Goal: Transaction & Acquisition: Book appointment/travel/reservation

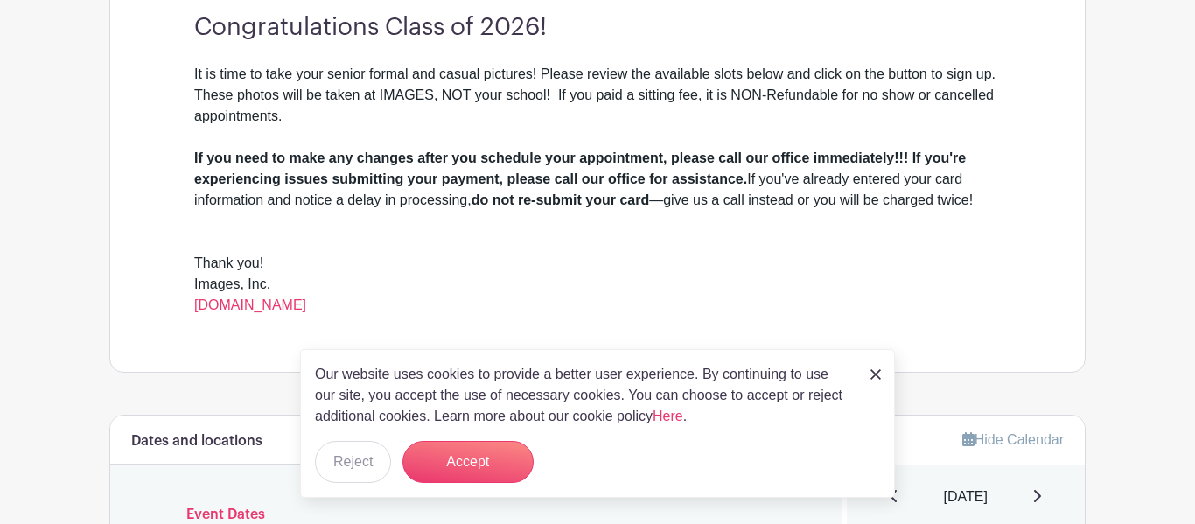
scroll to position [534, 0]
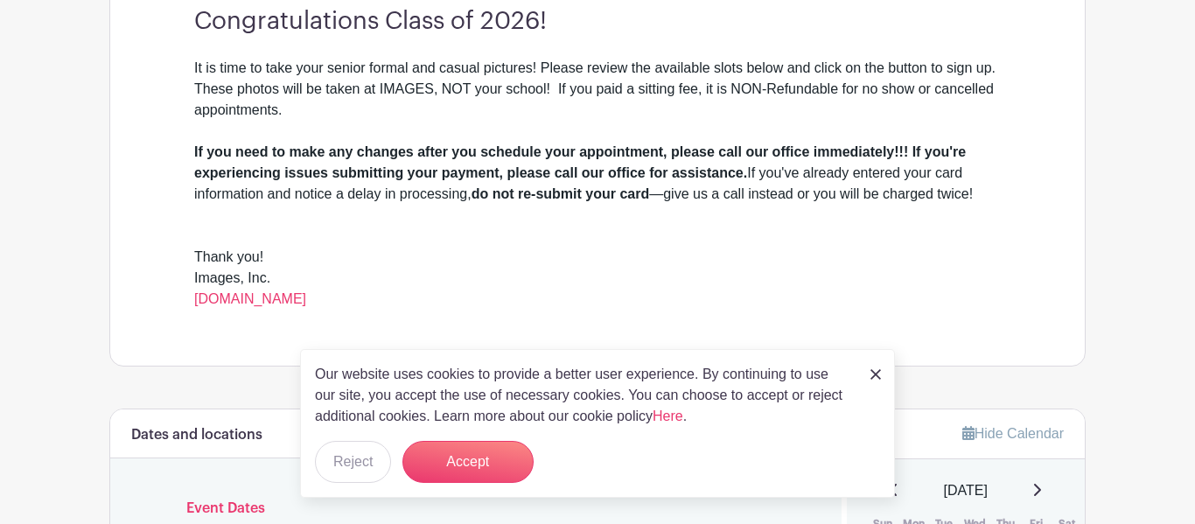
click at [877, 378] on img at bounding box center [876, 374] width 11 height 11
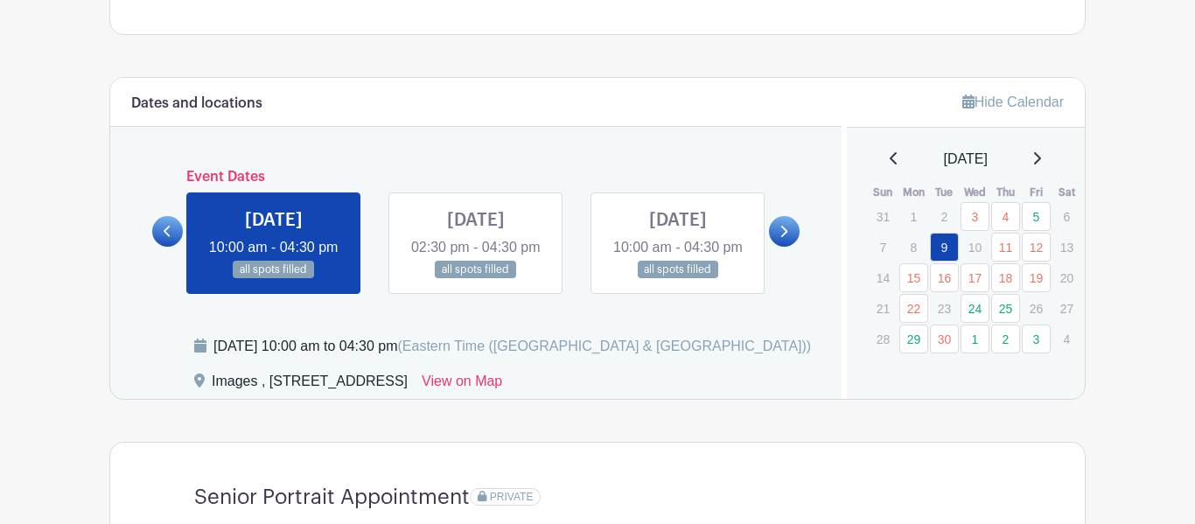
scroll to position [859, 0]
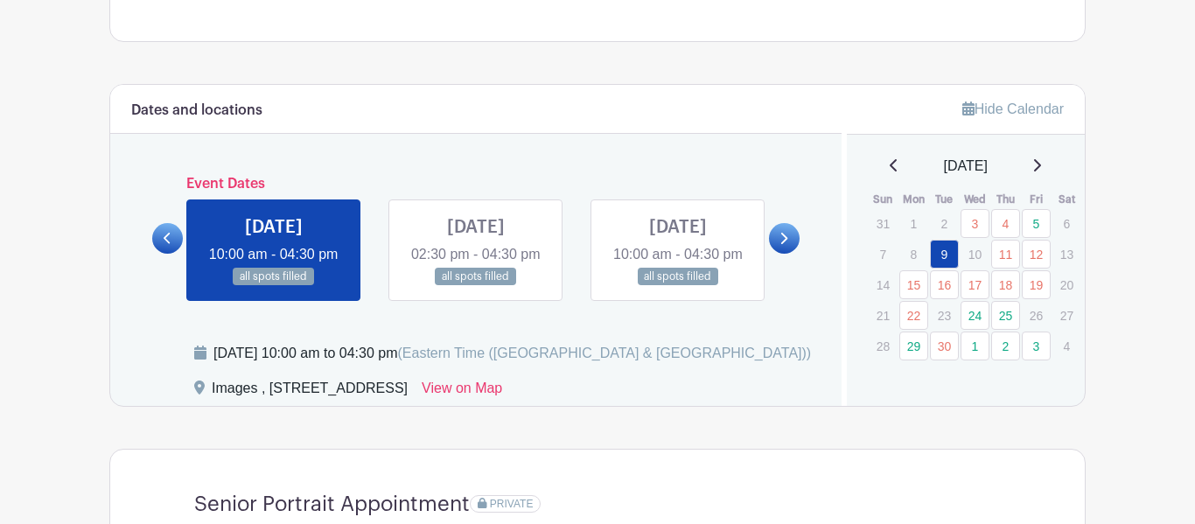
click at [788, 245] on icon at bounding box center [784, 238] width 8 height 13
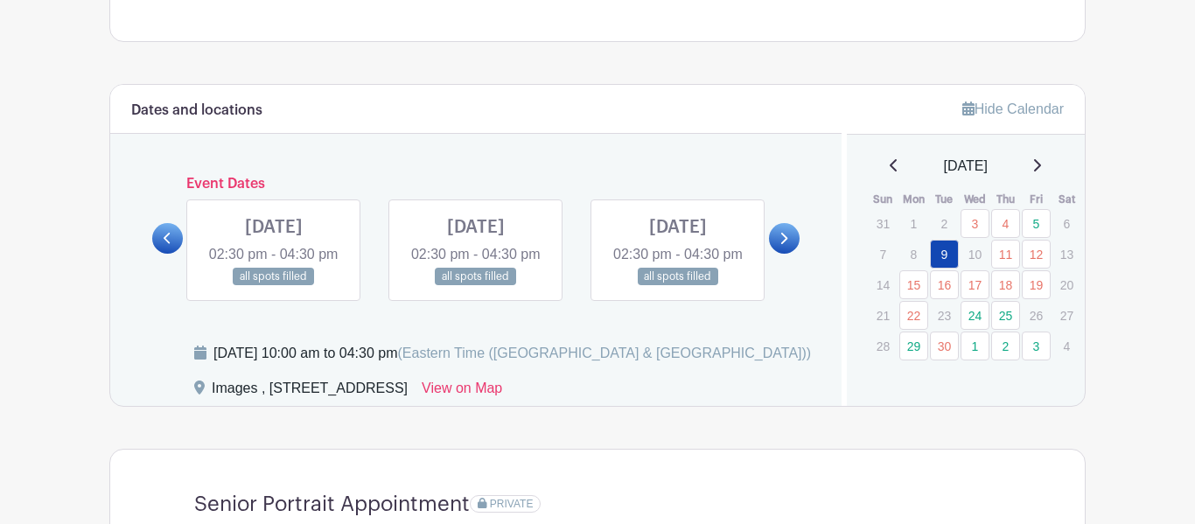
click at [788, 245] on icon at bounding box center [784, 238] width 8 height 13
click at [787, 245] on icon at bounding box center [784, 238] width 8 height 13
click at [774, 252] on link at bounding box center [784, 238] width 31 height 31
click at [165, 245] on icon at bounding box center [168, 238] width 8 height 13
click at [779, 254] on link at bounding box center [784, 238] width 31 height 31
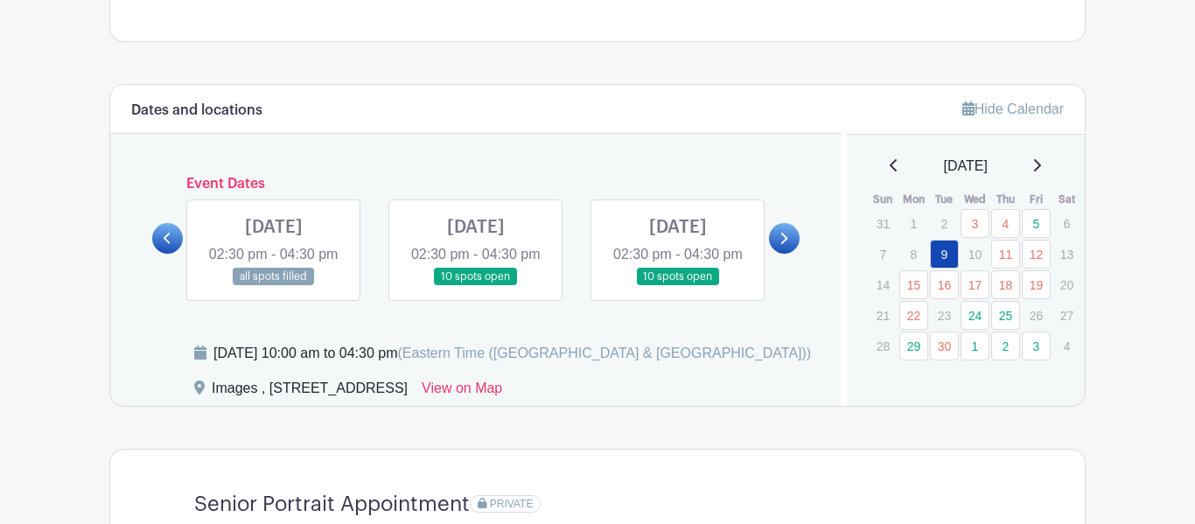
click at [779, 254] on link at bounding box center [784, 238] width 31 height 31
click at [171, 245] on icon at bounding box center [168, 238] width 8 height 13
click at [476, 286] on link at bounding box center [476, 286] width 0 height 0
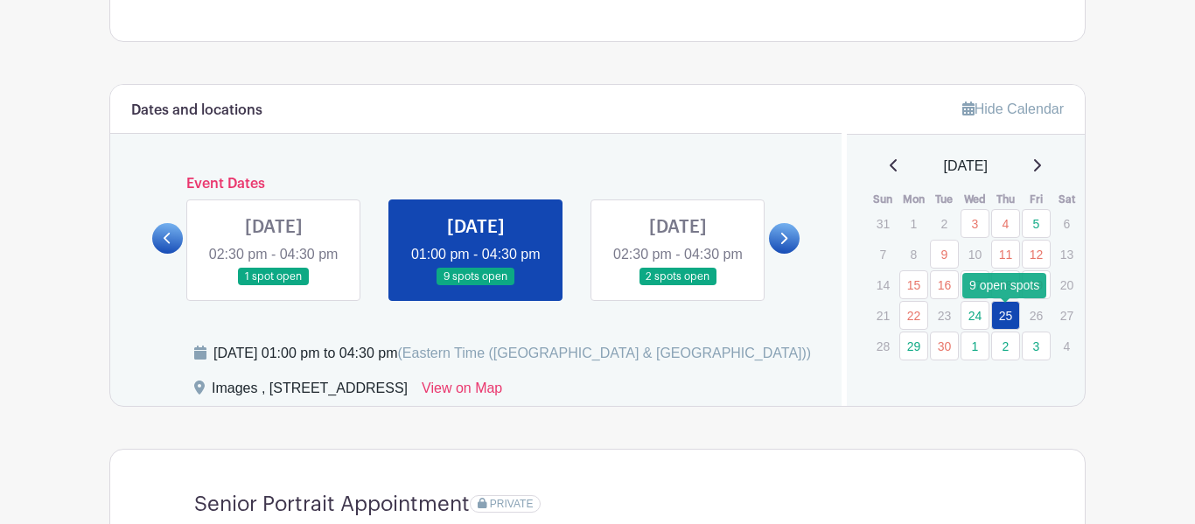
click at [1000, 315] on link "25" at bounding box center [1006, 315] width 29 height 29
click at [476, 286] on link at bounding box center [476, 286] width 0 height 0
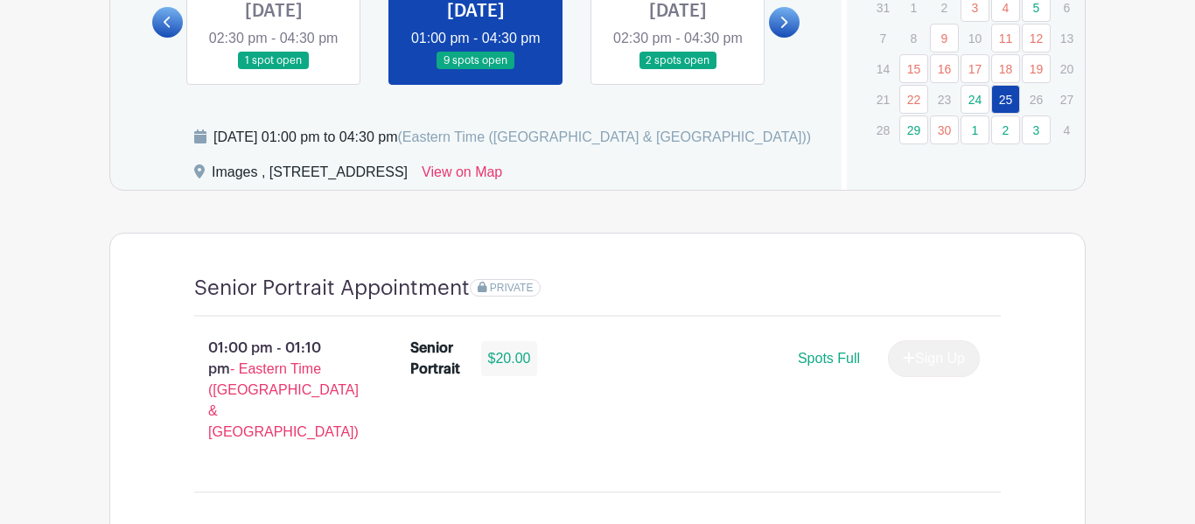
scroll to position [1091, 0]
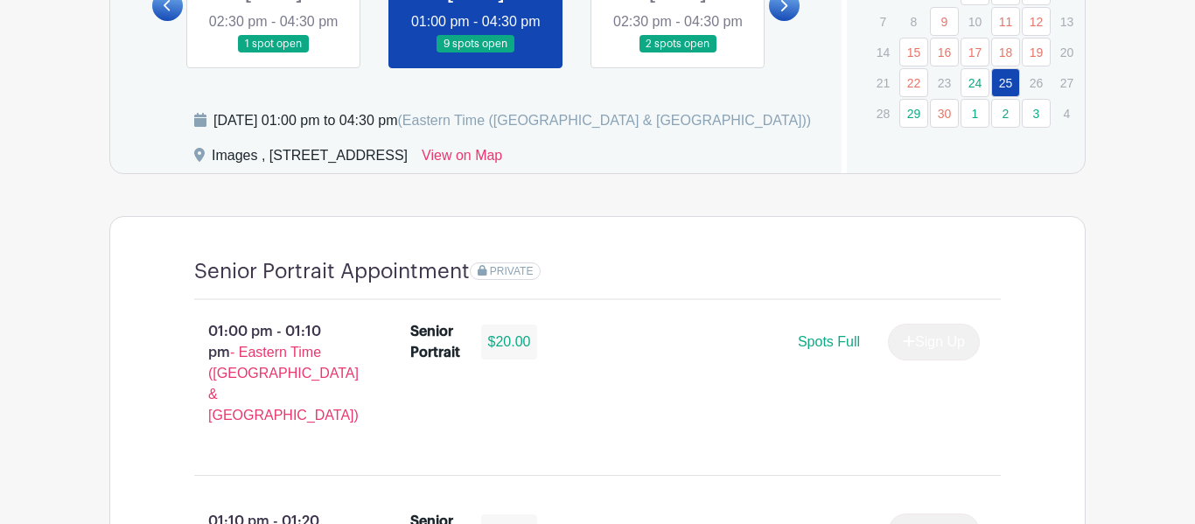
click at [476, 53] on link at bounding box center [476, 53] width 0 height 0
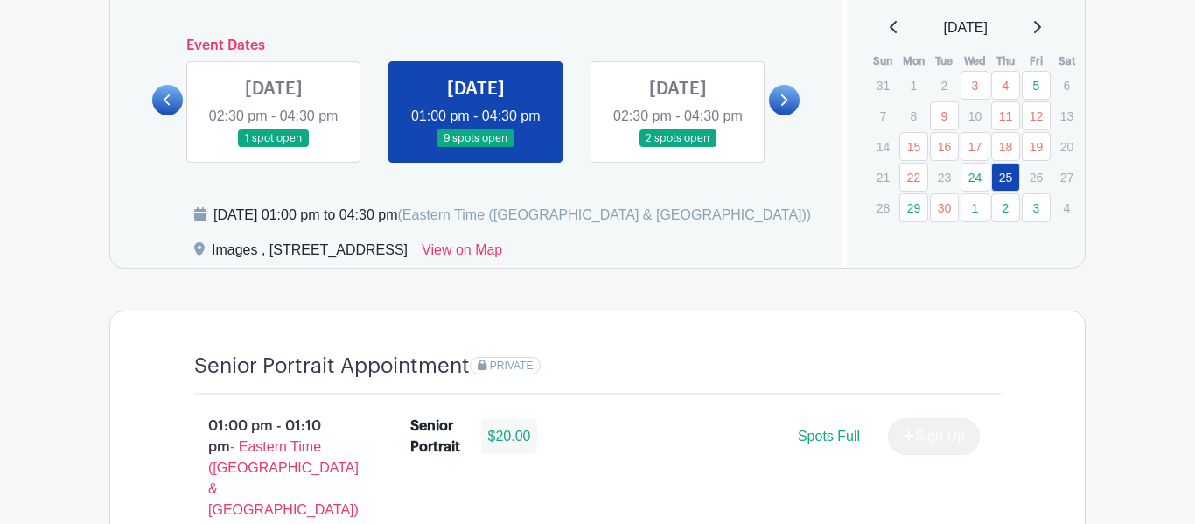
scroll to position [1002, 0]
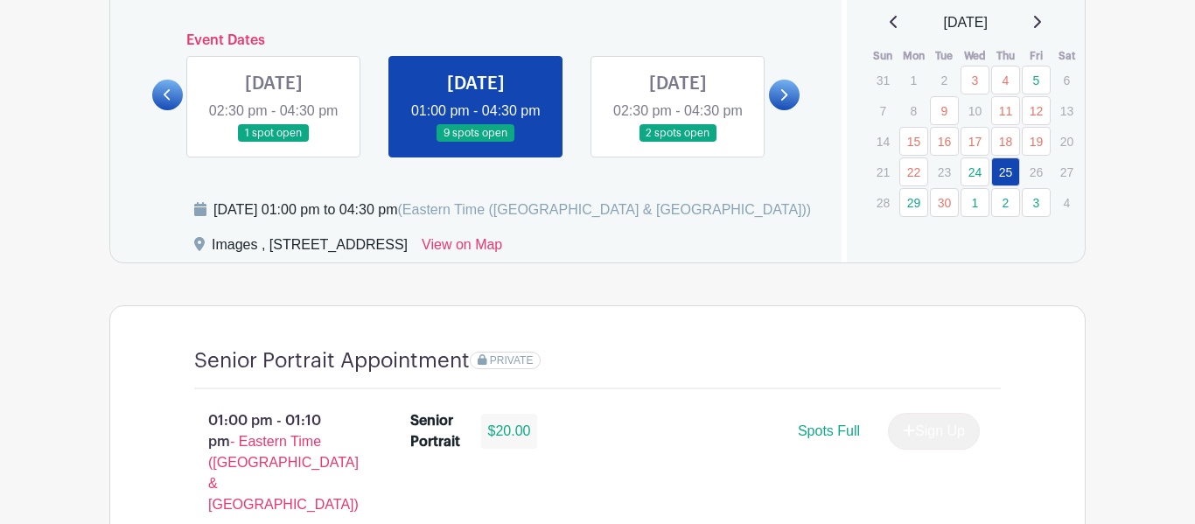
click at [476, 143] on link at bounding box center [476, 143] width 0 height 0
click at [274, 143] on link at bounding box center [274, 143] width 0 height 0
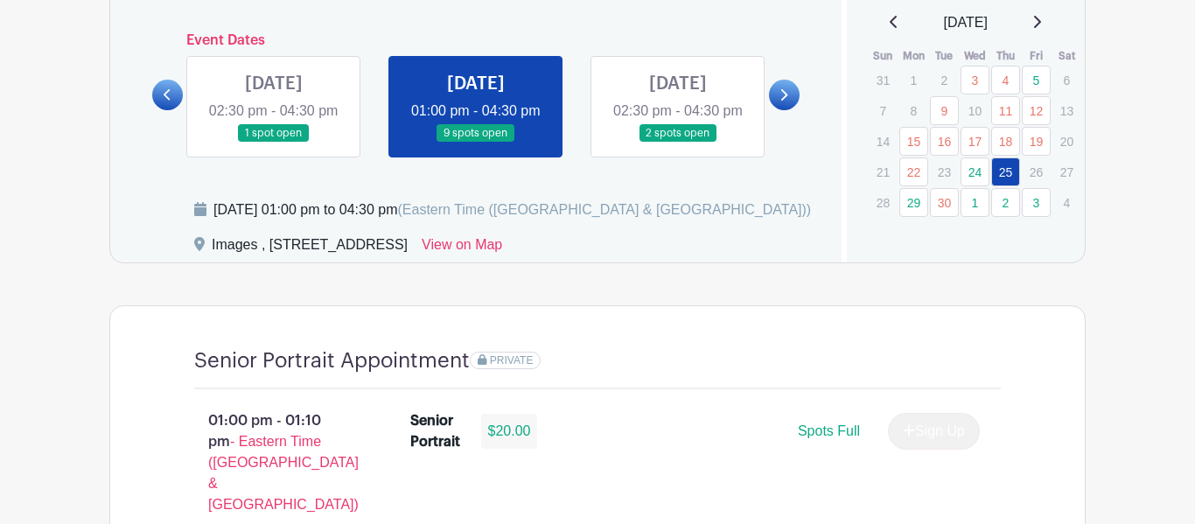
click at [274, 143] on link at bounding box center [274, 143] width 0 height 0
click at [476, 143] on link at bounding box center [476, 143] width 0 height 0
click at [274, 143] on link at bounding box center [274, 143] width 0 height 0
